Goal: Transaction & Acquisition: Purchase product/service

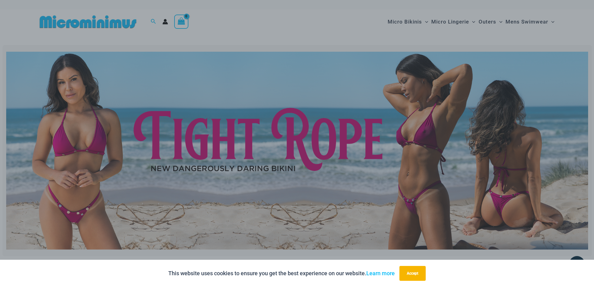
click at [258, 153] on div "“The Hottest Styles You’ve Never Seen” Exclusive Looks. Private Drops. Only Our…" at bounding box center [297, 143] width 594 height 287
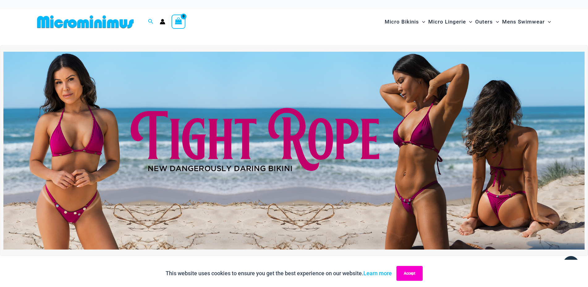
click at [416, 273] on button "Accept" at bounding box center [410, 273] width 26 height 15
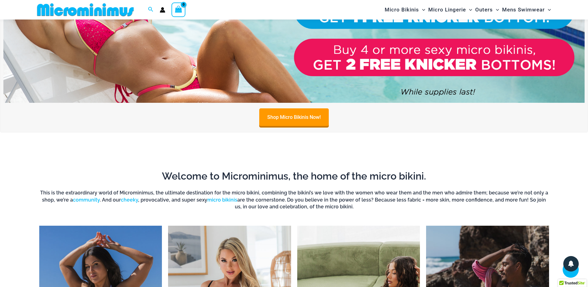
scroll to position [68, 0]
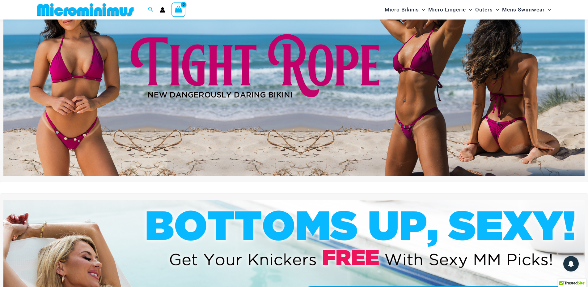
click at [337, 160] on img at bounding box center [294, 77] width 582 height 198
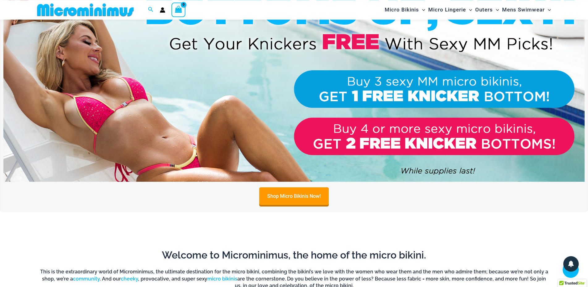
scroll to position [289, 0]
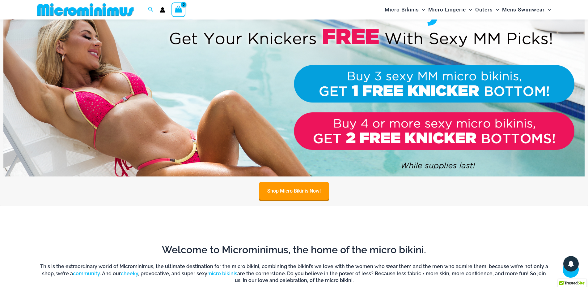
click at [140, 94] on img at bounding box center [294, 78] width 582 height 198
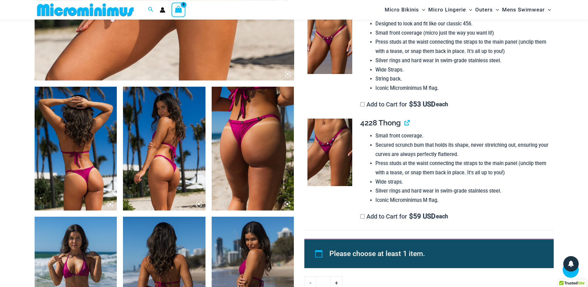
scroll to position [363, 0]
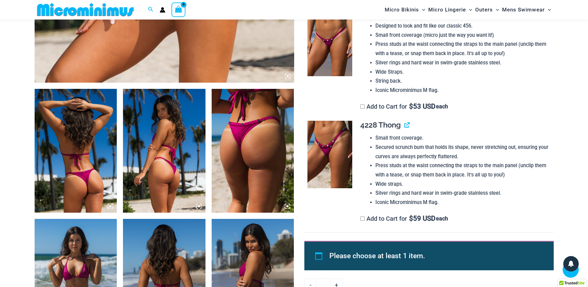
click at [323, 151] on img at bounding box center [330, 154] width 45 height 67
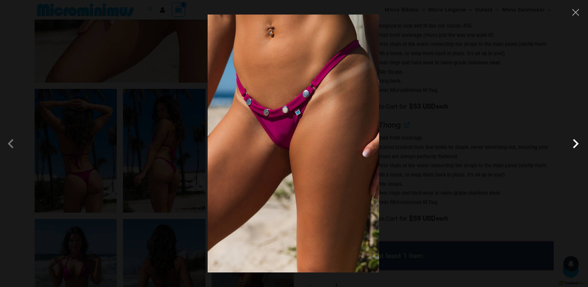
click at [572, 146] on span at bounding box center [576, 143] width 19 height 19
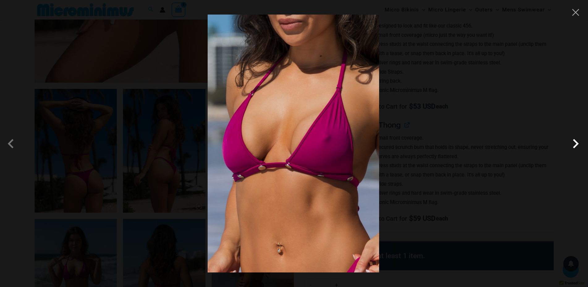
click at [572, 146] on span at bounding box center [576, 143] width 19 height 19
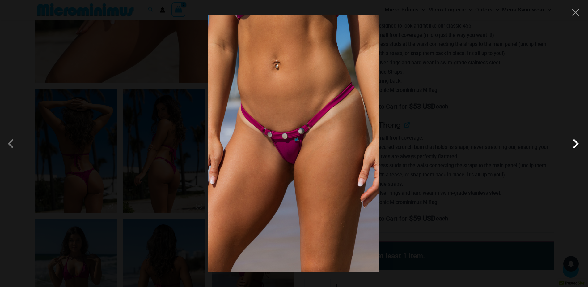
click at [572, 146] on span at bounding box center [576, 143] width 19 height 19
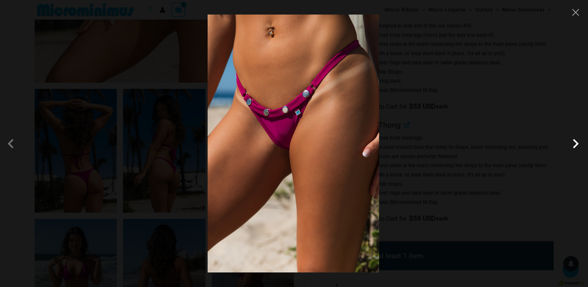
click at [572, 146] on span at bounding box center [576, 143] width 19 height 19
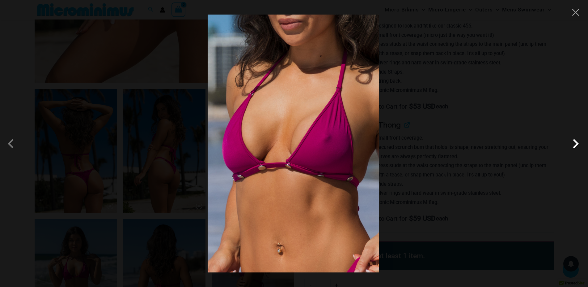
click at [572, 146] on span at bounding box center [576, 143] width 19 height 19
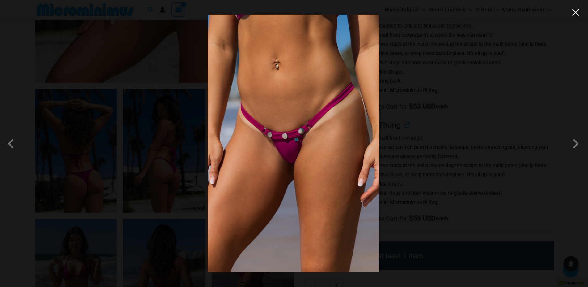
click at [579, 16] on button "Close" at bounding box center [575, 12] width 9 height 9
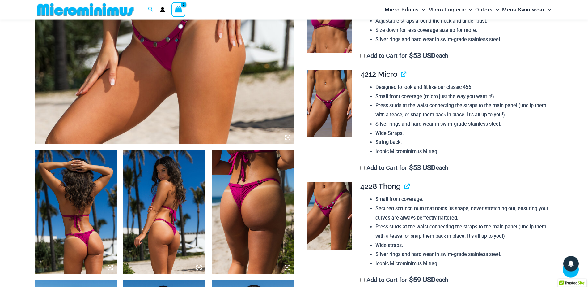
scroll to position [216, 0]
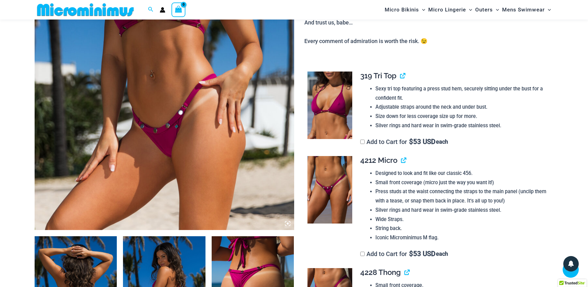
click at [343, 179] on img at bounding box center [330, 189] width 45 height 67
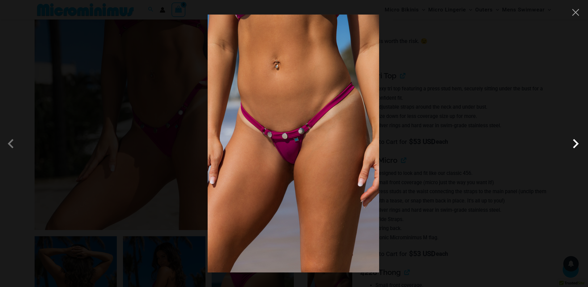
click at [575, 147] on span at bounding box center [576, 143] width 19 height 19
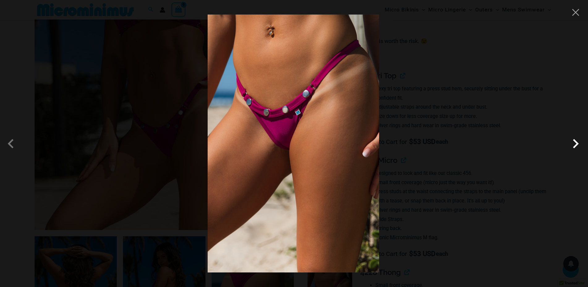
click at [575, 147] on span at bounding box center [576, 143] width 19 height 19
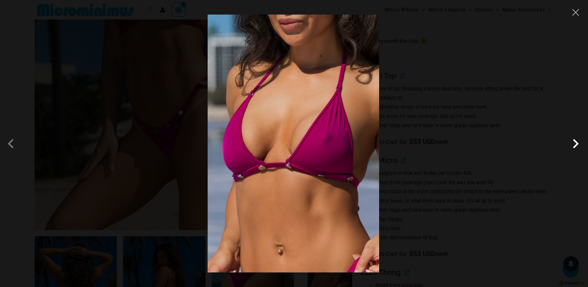
click at [575, 147] on span at bounding box center [576, 143] width 19 height 19
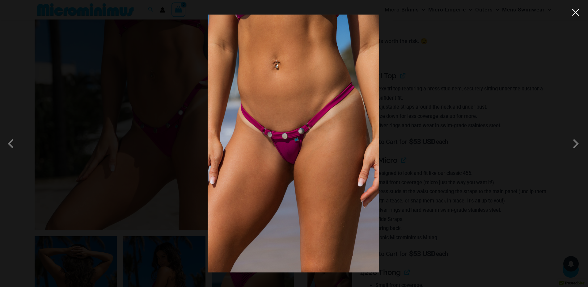
click at [576, 14] on button "Close" at bounding box center [575, 12] width 9 height 9
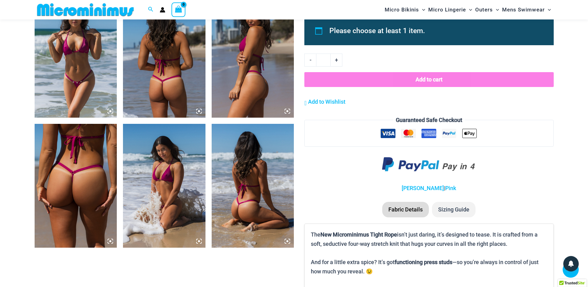
scroll to position [658, 0]
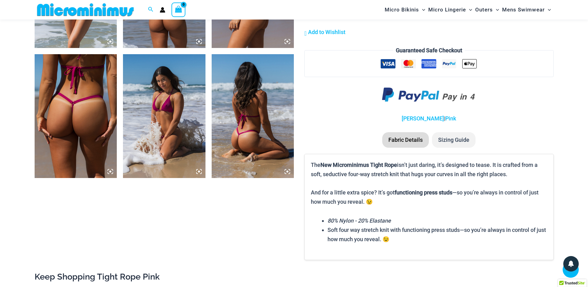
click at [100, 129] on img at bounding box center [76, 116] width 83 height 124
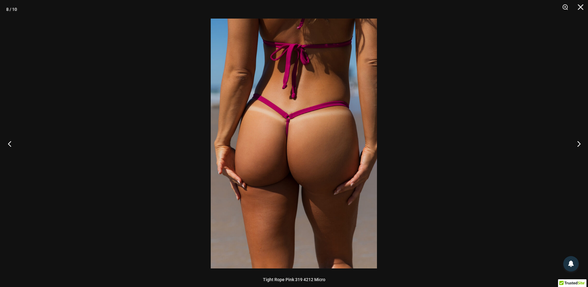
click at [8, 143] on button "Previous" at bounding box center [11, 143] width 23 height 31
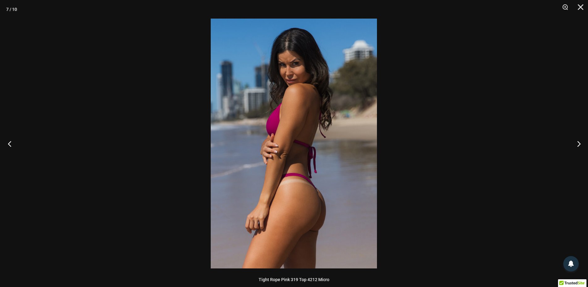
click at [8, 143] on button "Previous" at bounding box center [11, 143] width 23 height 31
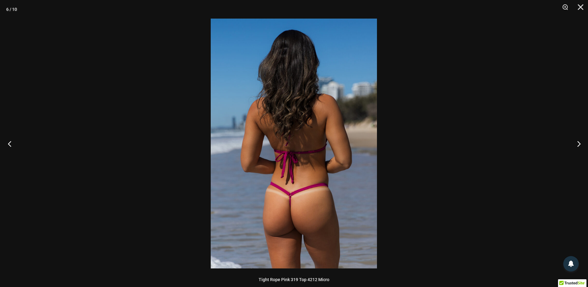
click at [8, 143] on button "Previous" at bounding box center [11, 143] width 23 height 31
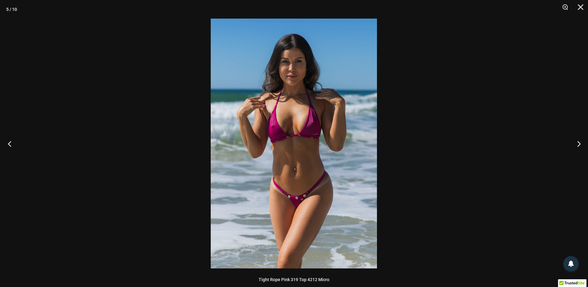
click at [8, 143] on button "Previous" at bounding box center [11, 143] width 23 height 31
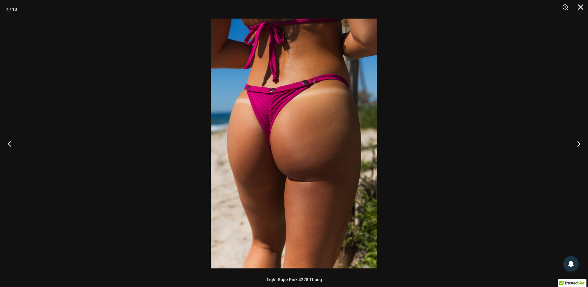
click at [8, 143] on button "Previous" at bounding box center [11, 143] width 23 height 31
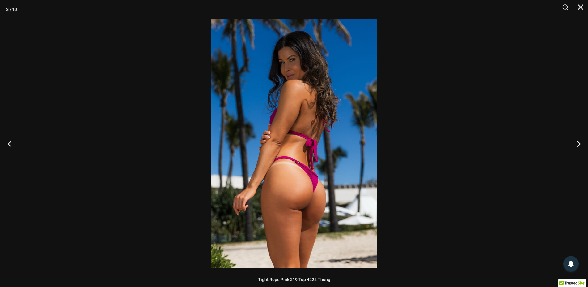
click at [8, 143] on button "Previous" at bounding box center [11, 143] width 23 height 31
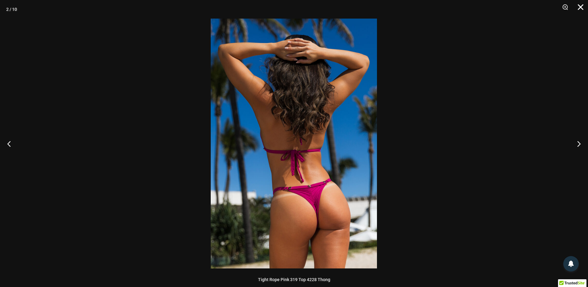
click at [582, 6] on button "Close" at bounding box center [578, 9] width 15 height 19
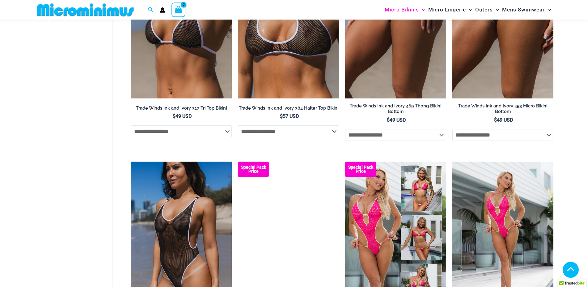
scroll to position [731, 0]
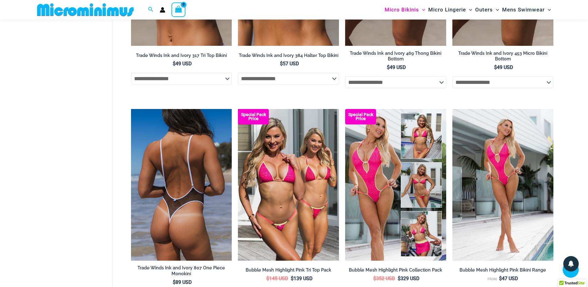
click at [209, 182] on img at bounding box center [181, 185] width 101 height 152
click at [207, 182] on img at bounding box center [181, 185] width 101 height 152
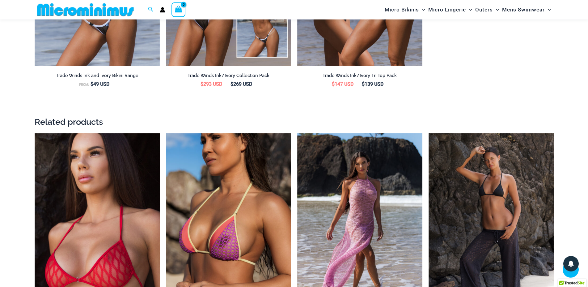
scroll to position [1098, 0]
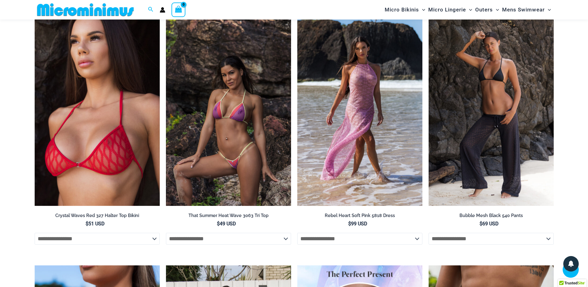
click at [221, 175] on img at bounding box center [228, 112] width 125 height 188
click at [221, 174] on img at bounding box center [228, 112] width 125 height 188
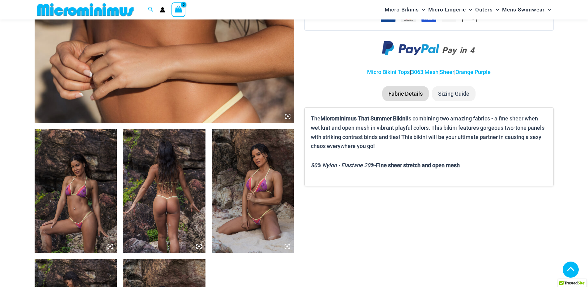
scroll to position [363, 0]
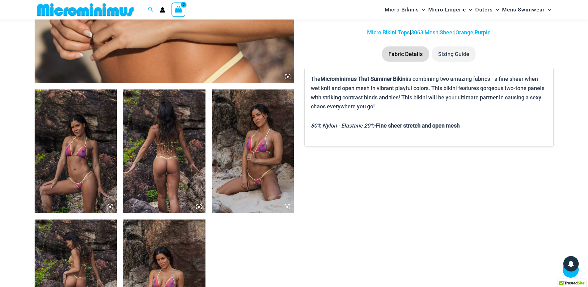
click at [188, 177] on img at bounding box center [164, 151] width 83 height 124
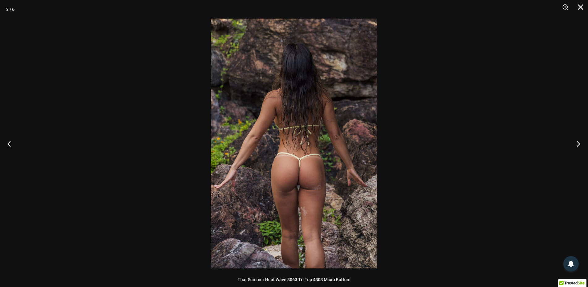
click at [580, 146] on button "Next" at bounding box center [576, 143] width 23 height 31
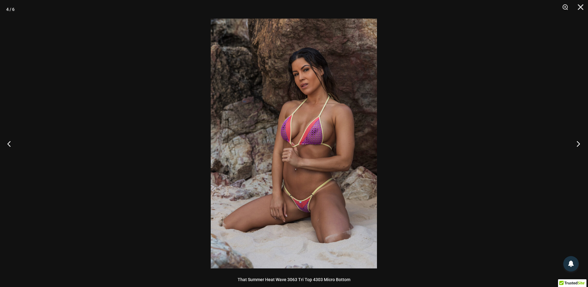
click at [580, 146] on button "Next" at bounding box center [576, 143] width 23 height 31
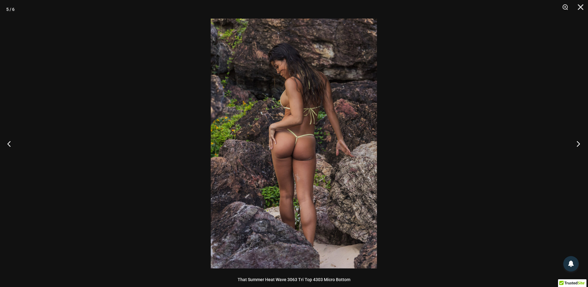
click at [580, 146] on button "Next" at bounding box center [576, 143] width 23 height 31
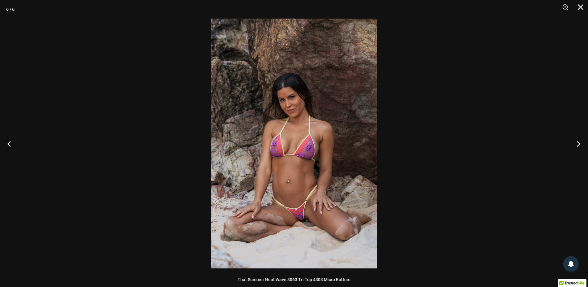
click at [580, 146] on button "Next" at bounding box center [576, 143] width 23 height 31
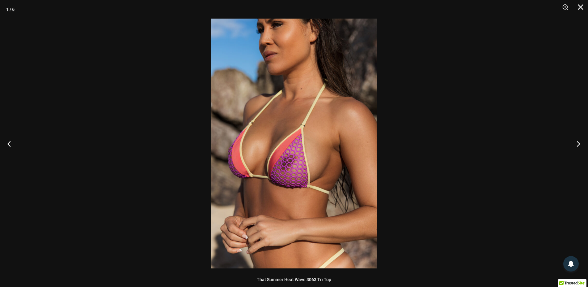
click at [580, 146] on button "Next" at bounding box center [576, 143] width 23 height 31
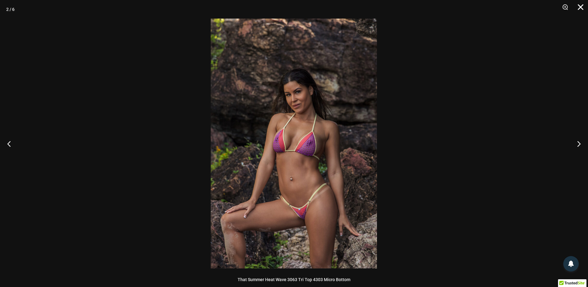
click at [581, 4] on button "Close" at bounding box center [578, 9] width 15 height 19
